Goal: Find specific page/section: Find specific page/section

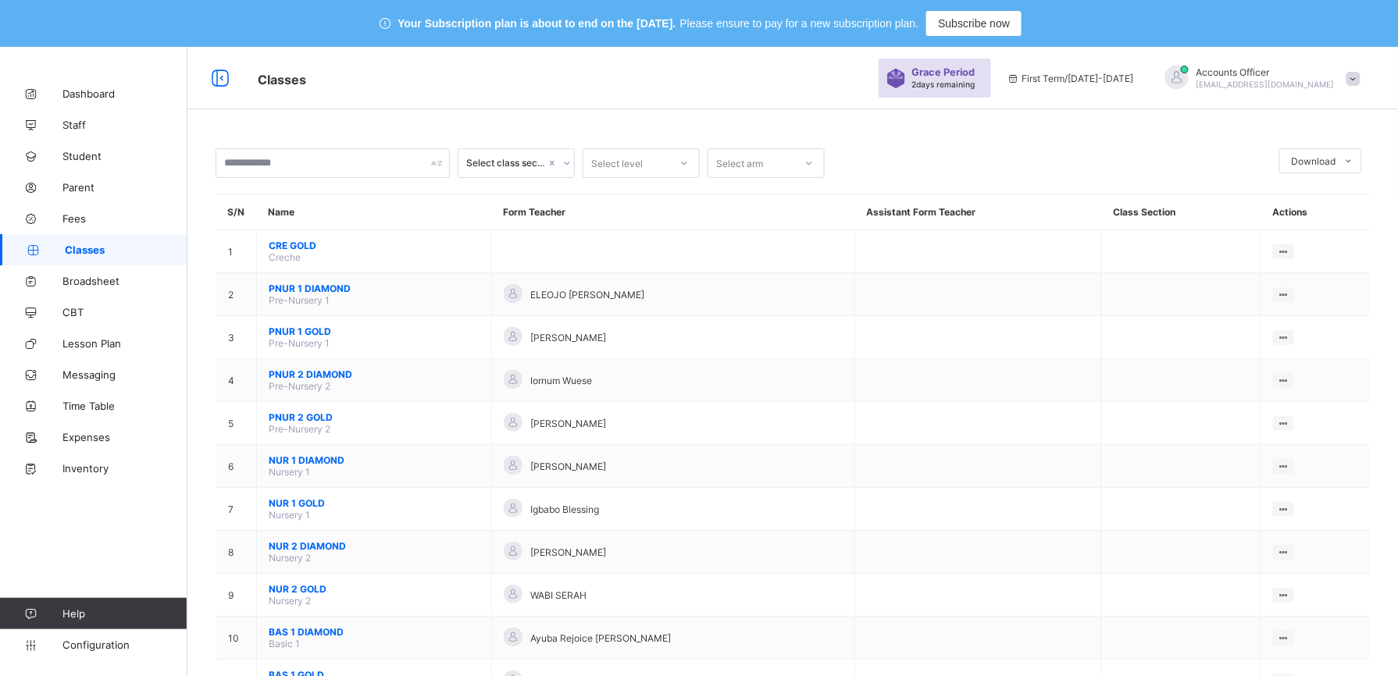
click at [80, 248] on span "Classes" at bounding box center [126, 250] width 123 height 12
click at [77, 157] on span "Student" at bounding box center [124, 156] width 125 height 12
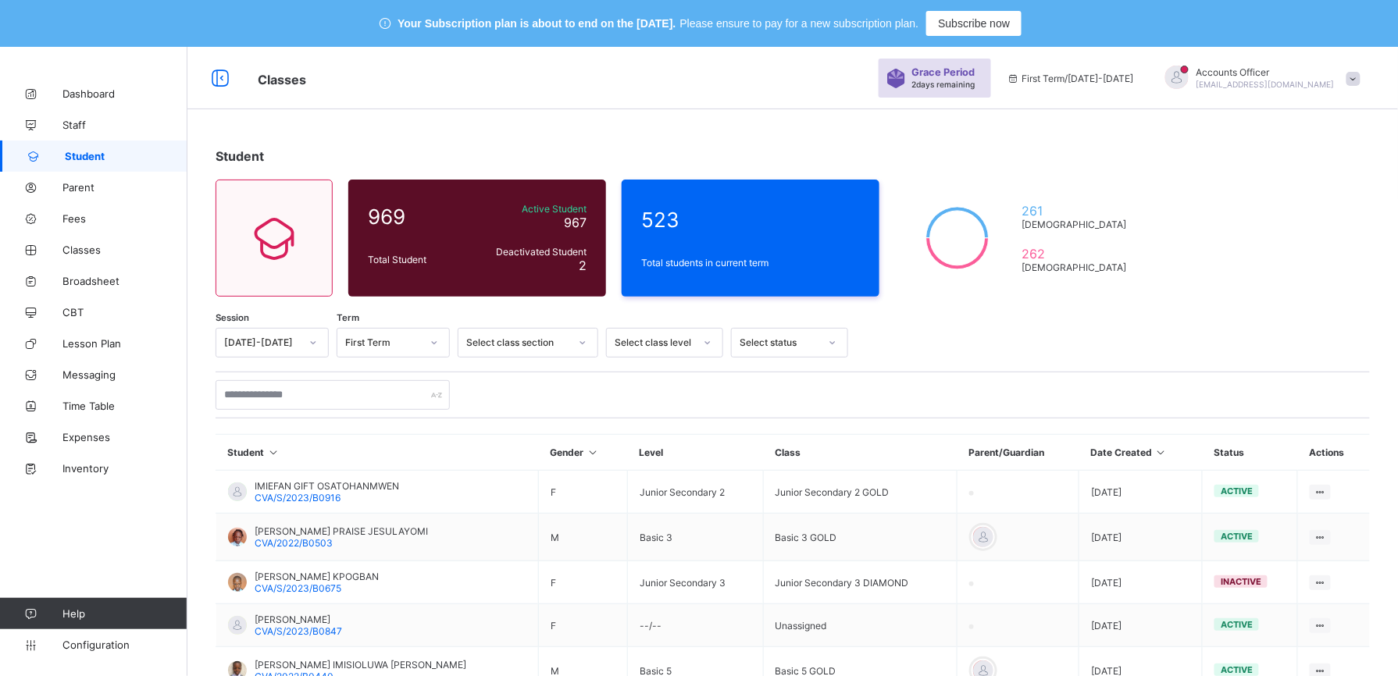
click at [823, 342] on div at bounding box center [832, 342] width 27 height 25
click at [690, 348] on div "Select class level" at bounding box center [650, 343] width 86 height 22
click at [585, 344] on icon at bounding box center [582, 343] width 9 height 16
click at [421, 345] on div at bounding box center [434, 342] width 27 height 25
click at [283, 344] on div "[DATE]-[DATE]" at bounding box center [262, 343] width 76 height 12
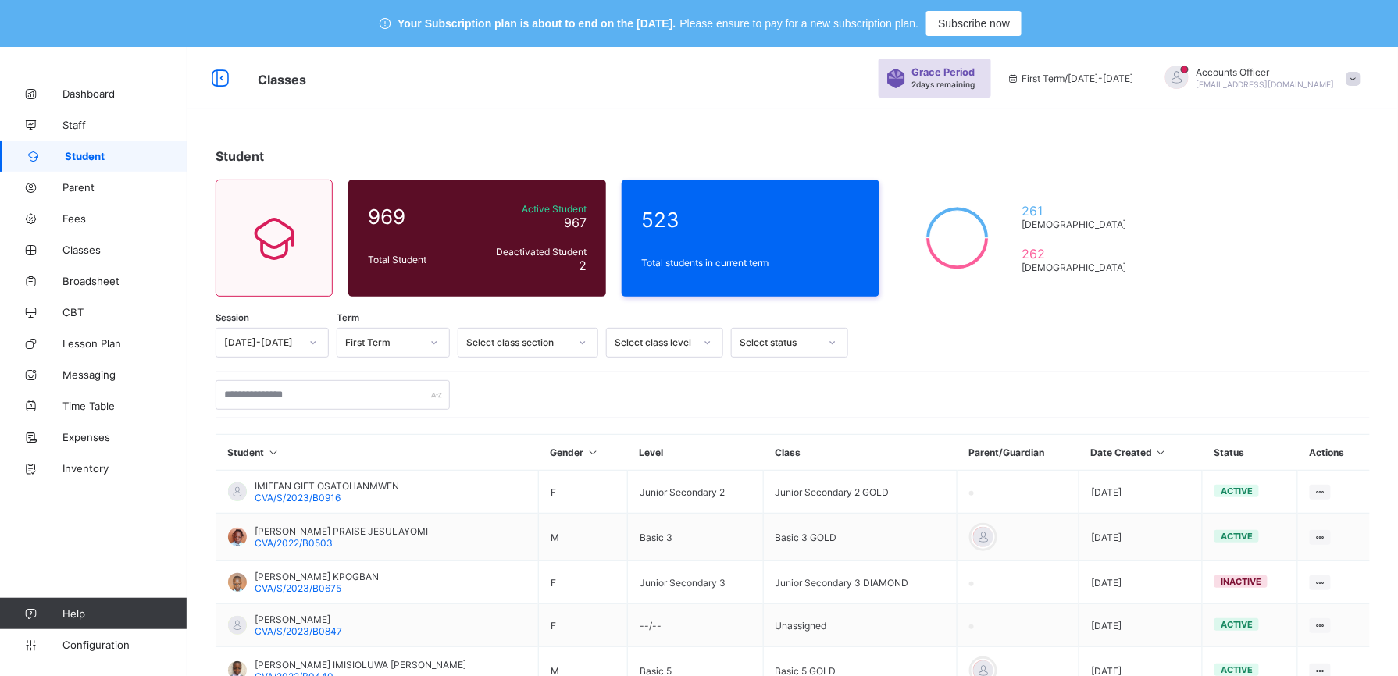
click at [1092, 310] on div "Student 969 Total Student Active Student 967 Deactivated Student 2 523 Total st…" at bounding box center [792, 571] width 1210 height 892
click at [102, 147] on link "Student" at bounding box center [93, 156] width 187 height 31
click at [844, 98] on div "Classes Grace Period 2 days remaining First Term / [DATE]-[DATE] Accounts Offic…" at bounding box center [699, 78] width 1398 height 62
click at [806, 357] on div "Select status" at bounding box center [789, 343] width 117 height 30
click at [712, 354] on div at bounding box center [707, 342] width 27 height 25
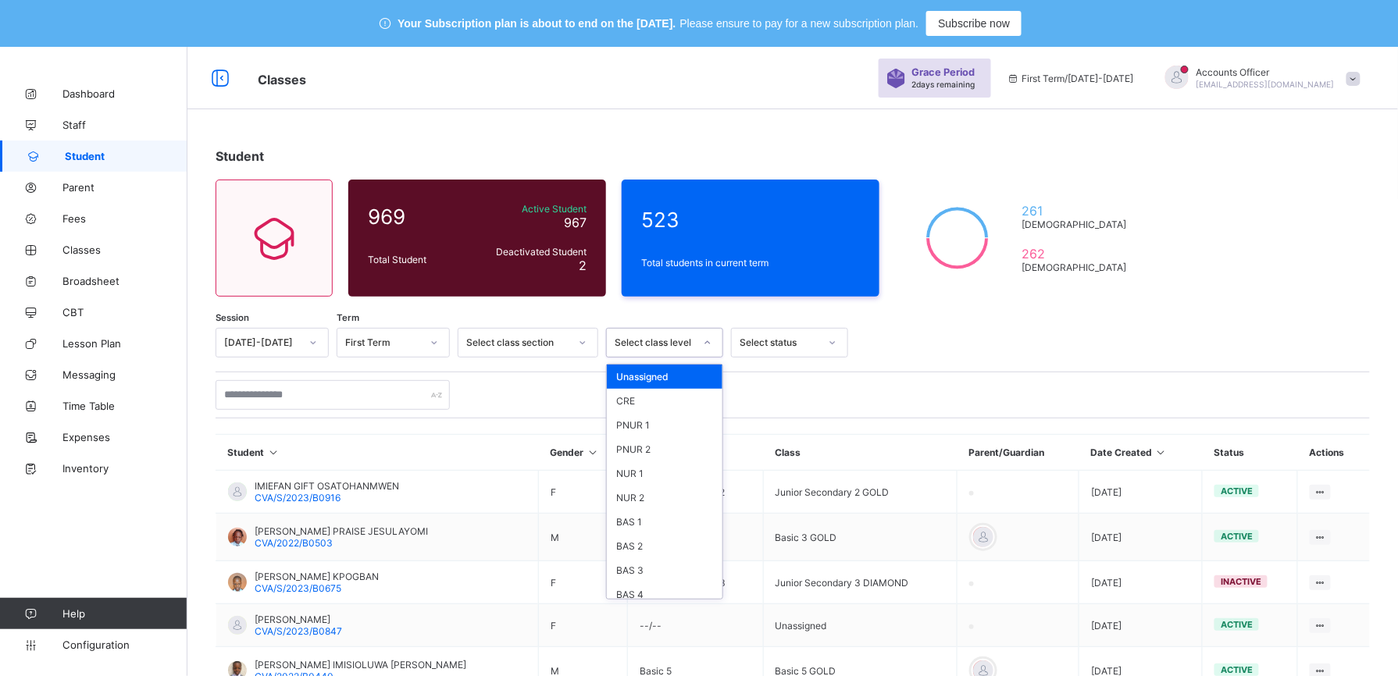
click at [787, 360] on div "Session [DATE]-[DATE] Term First Term Select class section option Unassigned fo…" at bounding box center [793, 661] width 1154 height 666
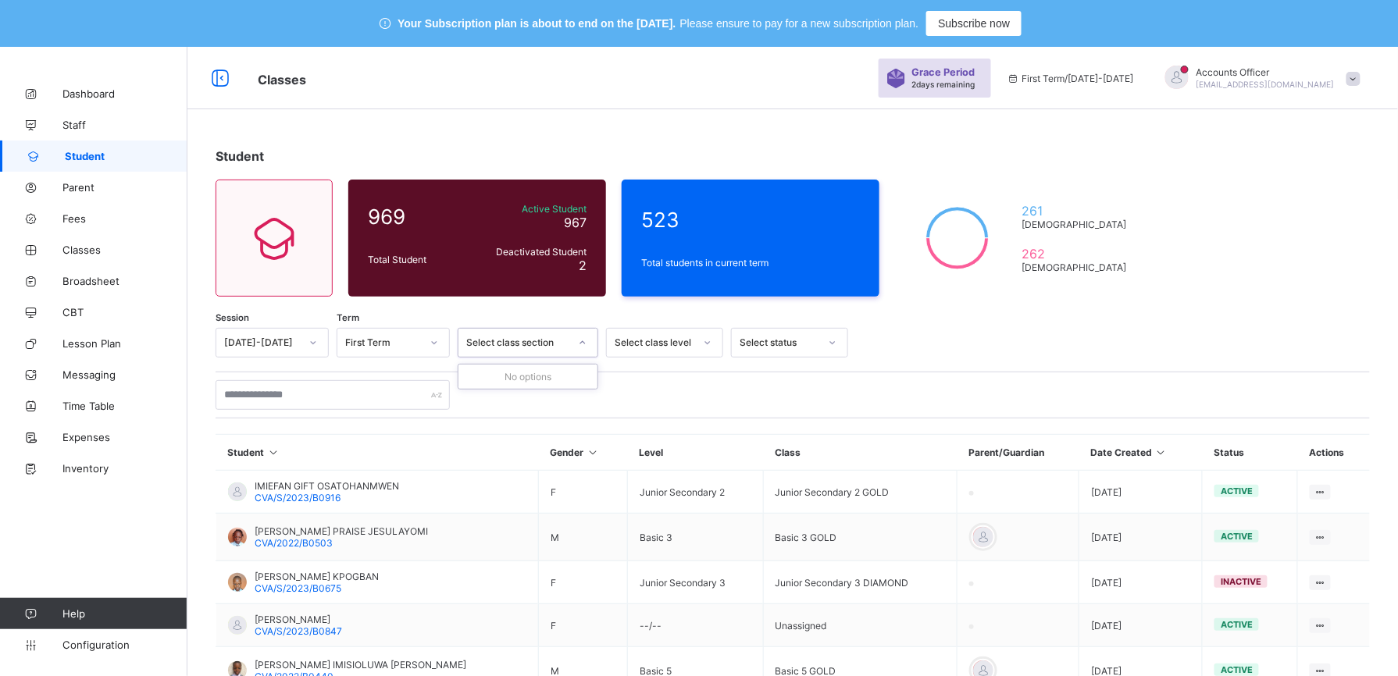
click at [570, 340] on div at bounding box center [582, 342] width 27 height 25
click at [419, 331] on div at bounding box center [434, 343] width 30 height 28
click at [976, 29] on span "Subscribe now" at bounding box center [974, 23] width 72 height 12
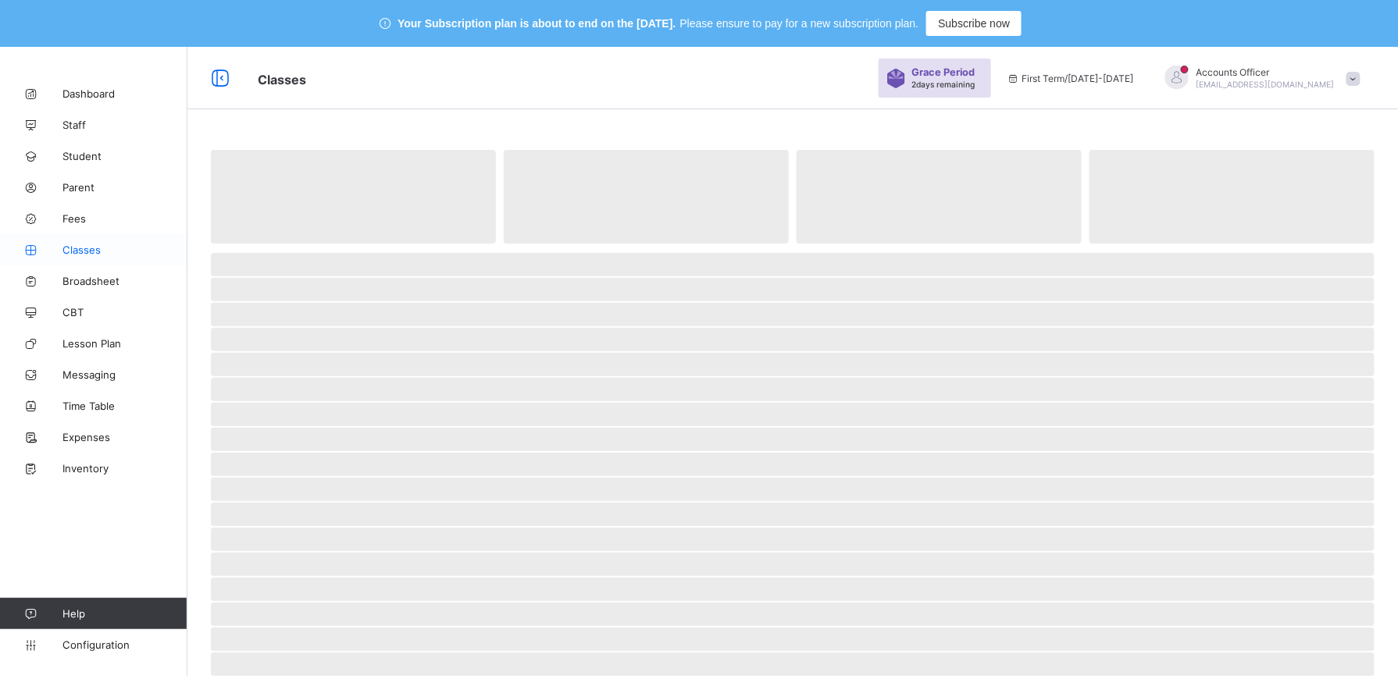
click at [79, 248] on span "Classes" at bounding box center [124, 250] width 125 height 12
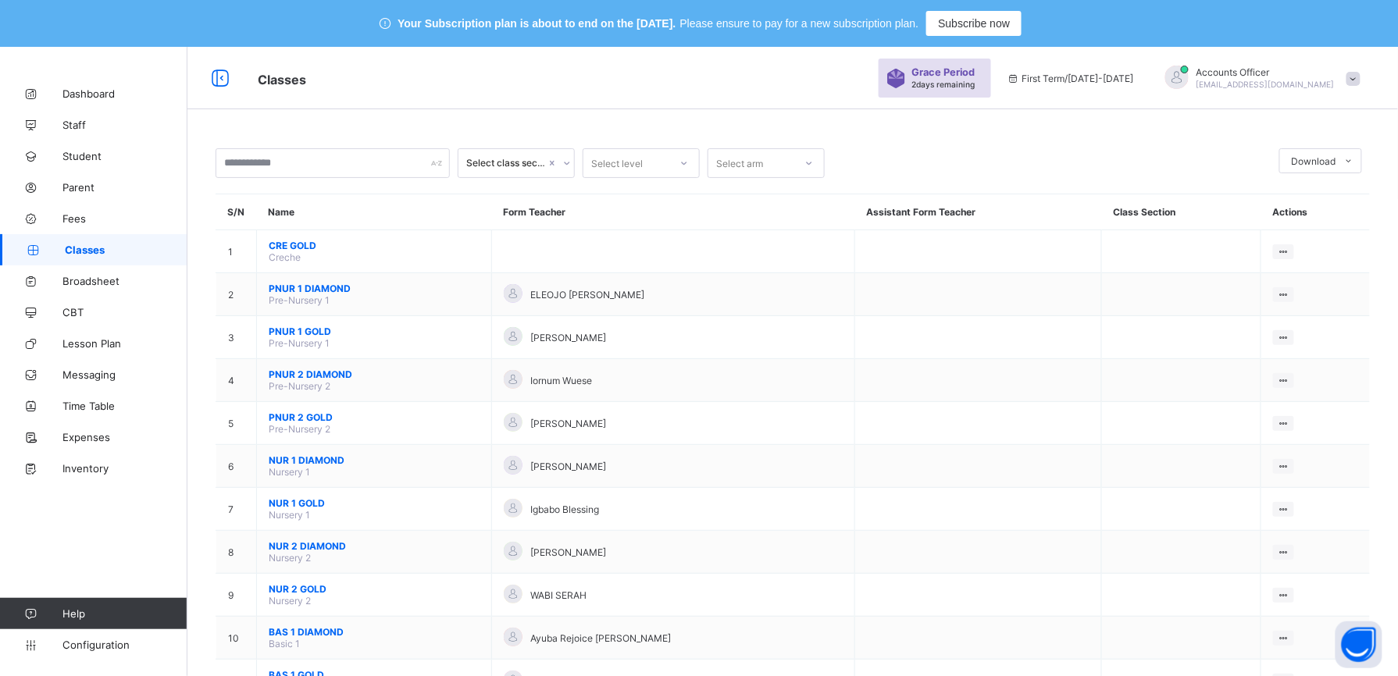
click at [1022, 326] on td at bounding box center [977, 337] width 247 height 43
click at [1355, 166] on icon at bounding box center [1349, 161] width 12 height 10
click at [81, 154] on span "Student" at bounding box center [124, 156] width 125 height 12
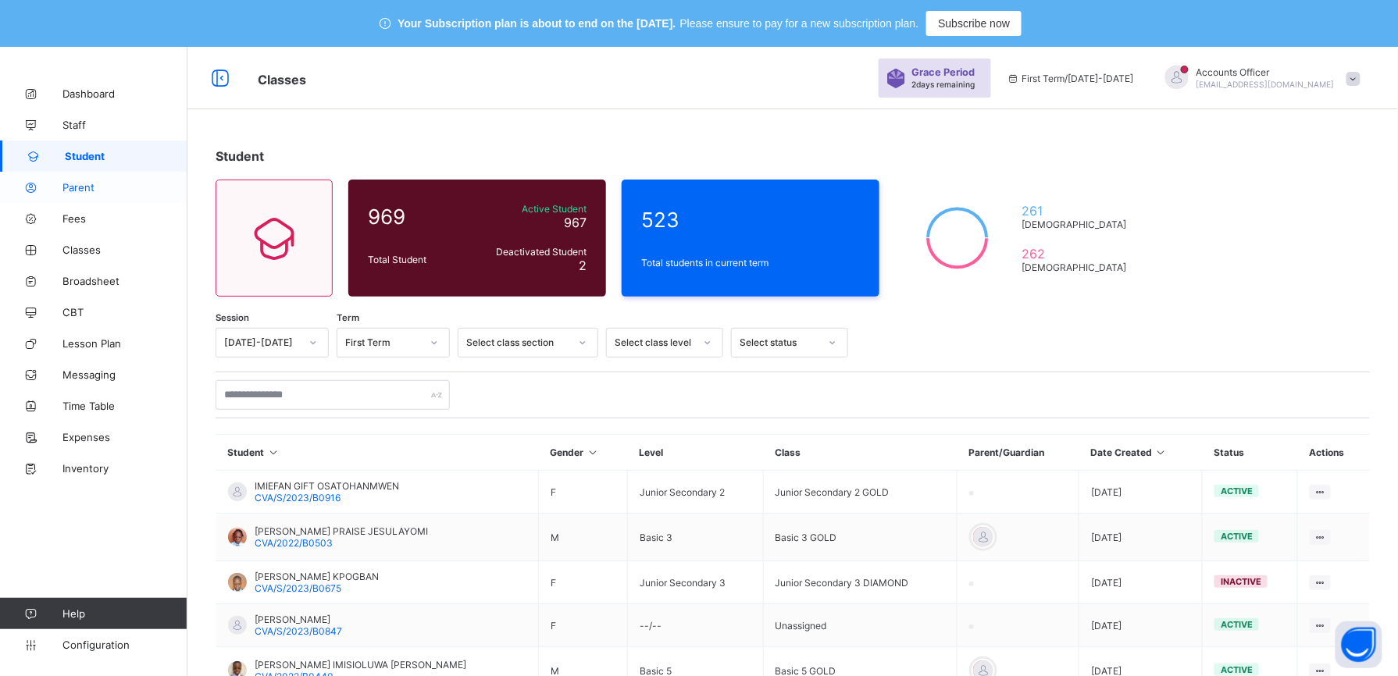
click at [73, 187] on span "Parent" at bounding box center [124, 187] width 125 height 12
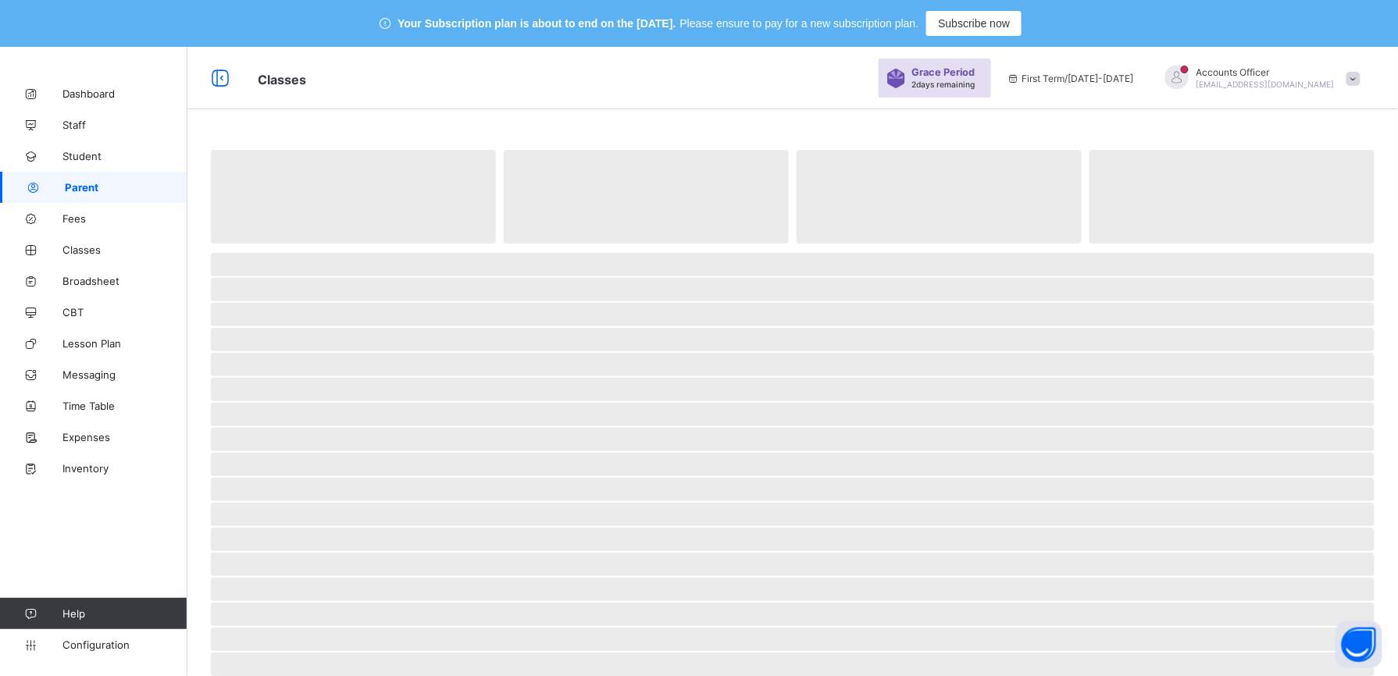
drag, startPoint x: 73, startPoint y: 187, endPoint x: 559, endPoint y: 148, distance: 488.1
click at [559, 148] on span "‌" at bounding box center [646, 195] width 285 height 95
click at [688, 239] on span "‌" at bounding box center [646, 197] width 285 height 94
